Goal: Navigation & Orientation: Go to known website

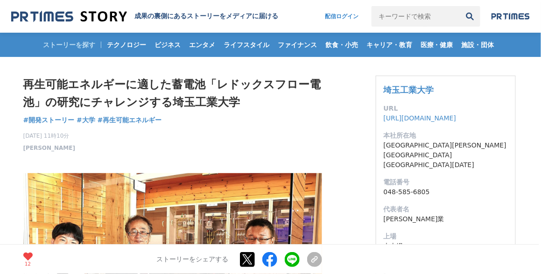
click at [96, 13] on img at bounding box center [69, 16] width 116 height 13
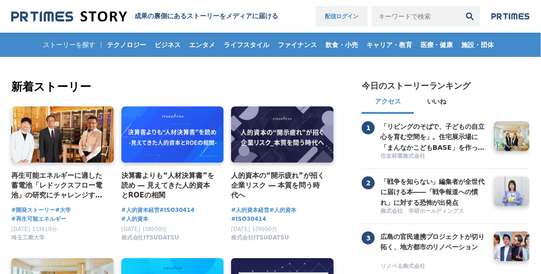
click at [340, 18] on link "配信ログイン" at bounding box center [341, 16] width 52 height 21
click at [345, 11] on link "配信ログイン" at bounding box center [341, 16] width 52 height 21
